Goal: Find specific page/section: Find specific page/section

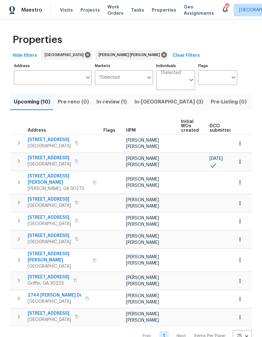
click at [146, 106] on span "In-[GEOGRAPHIC_DATA] (3)" at bounding box center [168, 102] width 69 height 9
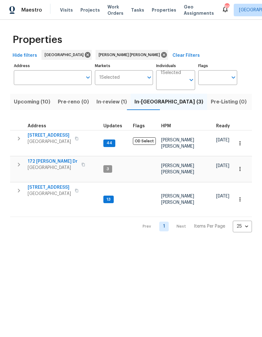
click at [82, 164] on icon "button" at bounding box center [83, 164] width 3 height 3
click at [17, 163] on icon "button" at bounding box center [19, 165] width 8 height 8
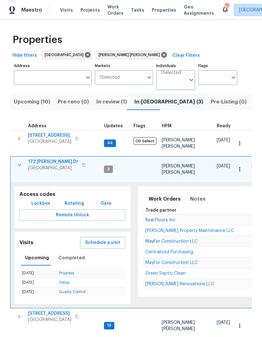
click at [39, 200] on span "Lockbox" at bounding box center [40, 204] width 19 height 8
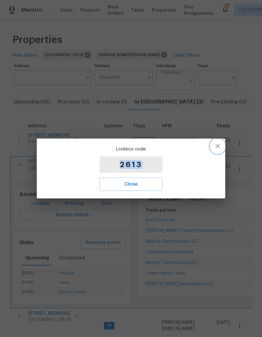
click at [219, 144] on icon "button" at bounding box center [218, 146] width 8 height 8
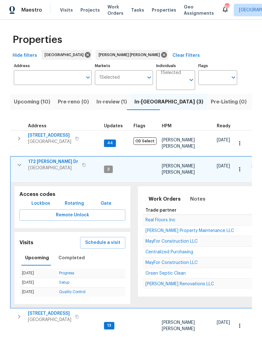
click at [46, 164] on span "172 [PERSON_NAME] Dr" at bounding box center [53, 162] width 50 height 6
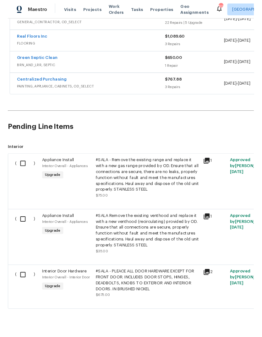
scroll to position [181, 0]
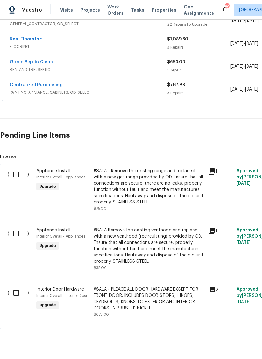
click at [213, 173] on icon at bounding box center [211, 172] width 6 height 6
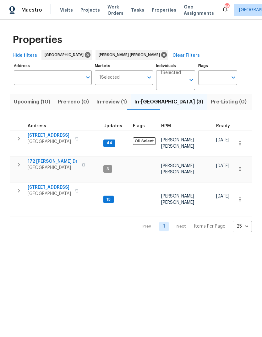
click at [38, 106] on span "Upcoming (10)" at bounding box center [32, 102] width 36 height 9
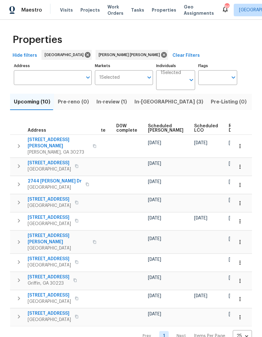
scroll to position [0, 158]
click at [241, 200] on icon "button" at bounding box center [240, 203] width 6 height 6
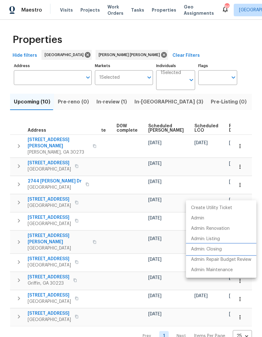
click at [216, 251] on p "Admin: Closing" at bounding box center [206, 249] width 31 height 7
